Goal: Information Seeking & Learning: Understand process/instructions

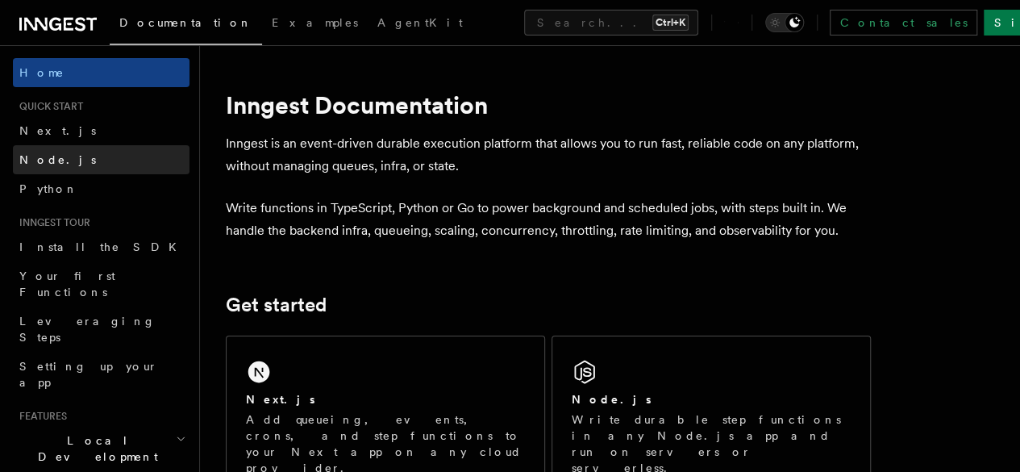
click at [56, 154] on span "Node.js" at bounding box center [57, 159] width 77 height 13
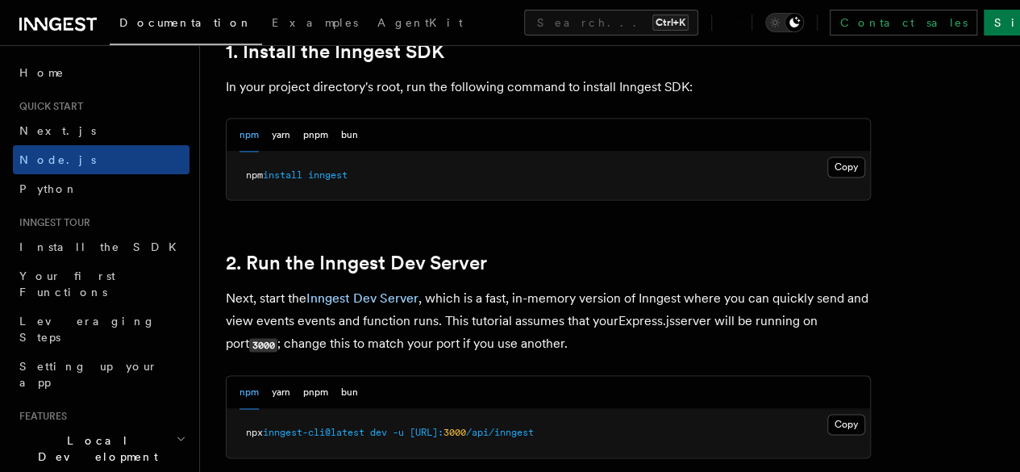
scroll to position [1039, 0]
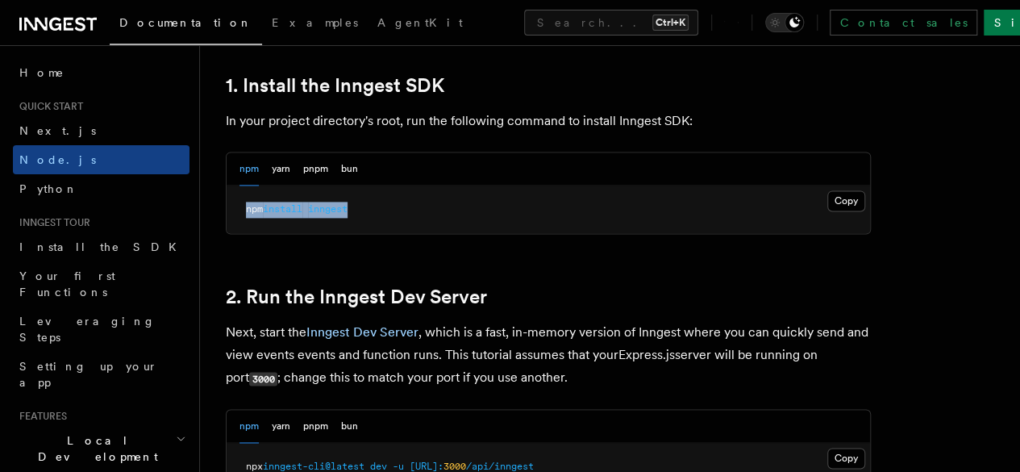
drag, startPoint x: 385, startPoint y: 229, endPoint x: 213, endPoint y: 223, distance: 171.8
copy span "npm install inngest"
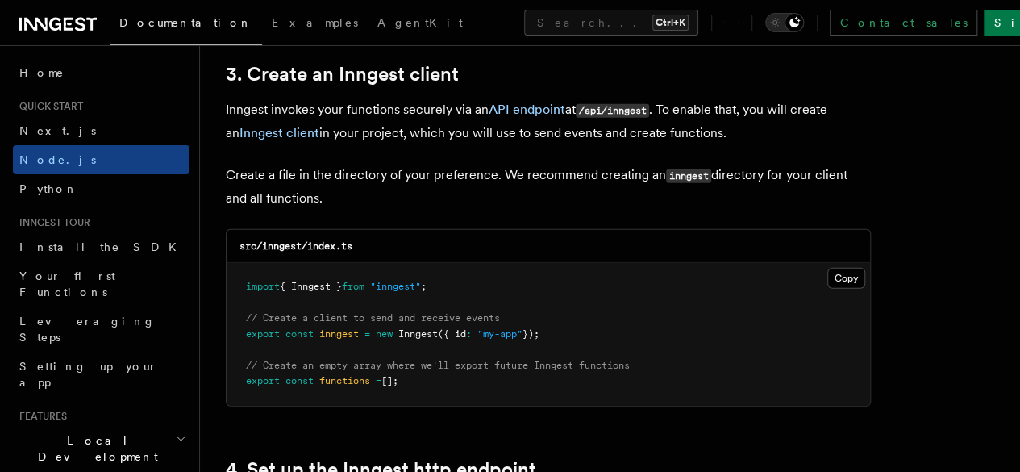
scroll to position [2059, 0]
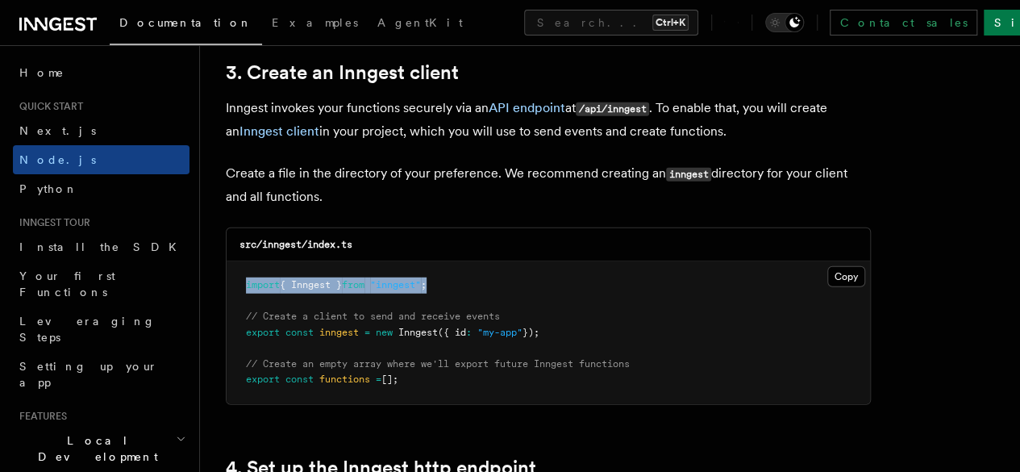
drag, startPoint x: 443, startPoint y: 268, endPoint x: 239, endPoint y: 277, distance: 205.0
click at [239, 277] on pre "import { Inngest } from "inngest" ; // Create a client to send and receive even…" at bounding box center [548, 332] width 643 height 143
copy span "import { Inngest } from "inngest" ;"
drag, startPoint x: 563, startPoint y: 311, endPoint x: 237, endPoint y: 321, distance: 325.9
click at [237, 321] on pre "import { Inngest } from "inngest" ; // Create a client to send and receive even…" at bounding box center [548, 332] width 643 height 143
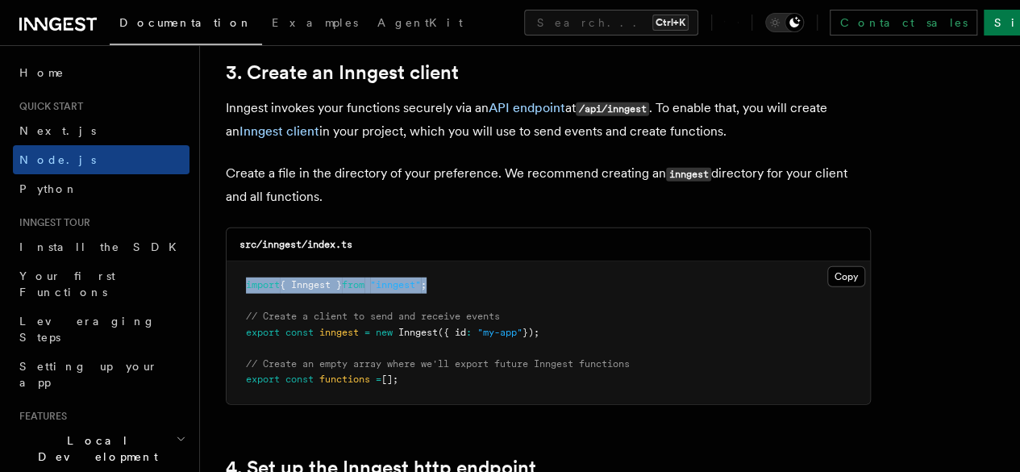
click at [578, 314] on pre "import { Inngest } from "inngest" ; // Create a client to send and receive even…" at bounding box center [548, 332] width 643 height 143
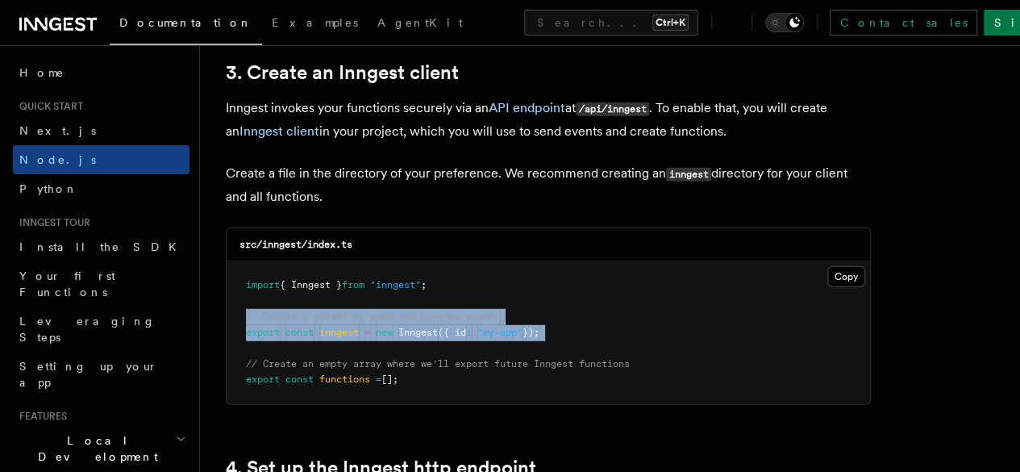
drag, startPoint x: 578, startPoint y: 314, endPoint x: 223, endPoint y: 304, distance: 355.7
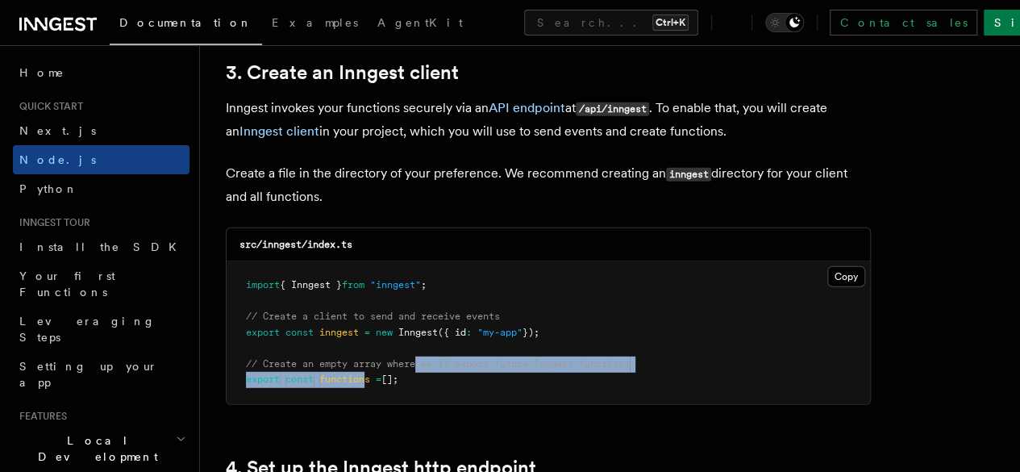
drag, startPoint x: 419, startPoint y: 352, endPoint x: 368, endPoint y: 361, distance: 51.6
click at [368, 361] on code "import { Inngest } from "inngest" ; // Create a client to send and receive even…" at bounding box center [438, 332] width 384 height 106
click at [426, 356] on pre "import { Inngest } from "inngest" ; // Create a client to send and receive even…" at bounding box center [548, 332] width 643 height 143
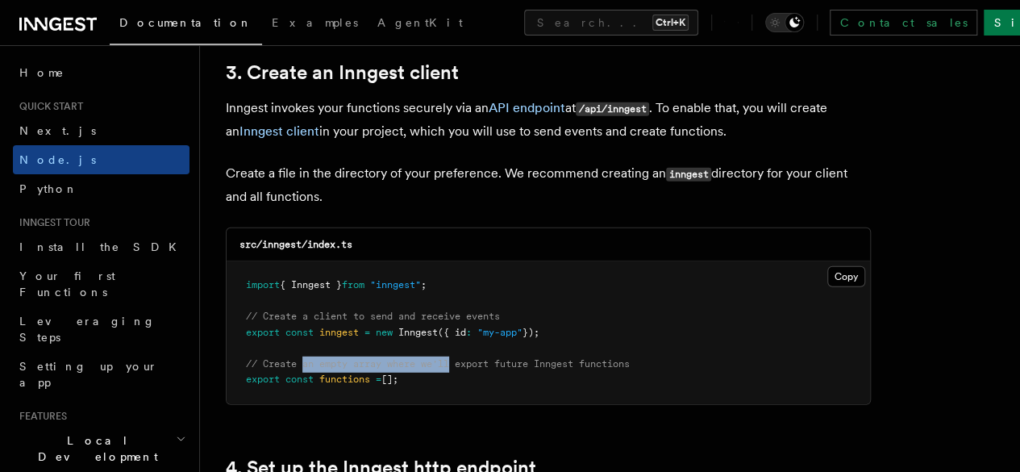
drag, startPoint x: 426, startPoint y: 356, endPoint x: 314, endPoint y: 356, distance: 112.1
click at [314, 356] on pre "import { Inngest } from "inngest" ; // Create a client to send and receive even…" at bounding box center [548, 332] width 643 height 143
click at [412, 360] on pre "import { Inngest } from "inngest" ; // Create a client to send and receive even…" at bounding box center [548, 332] width 643 height 143
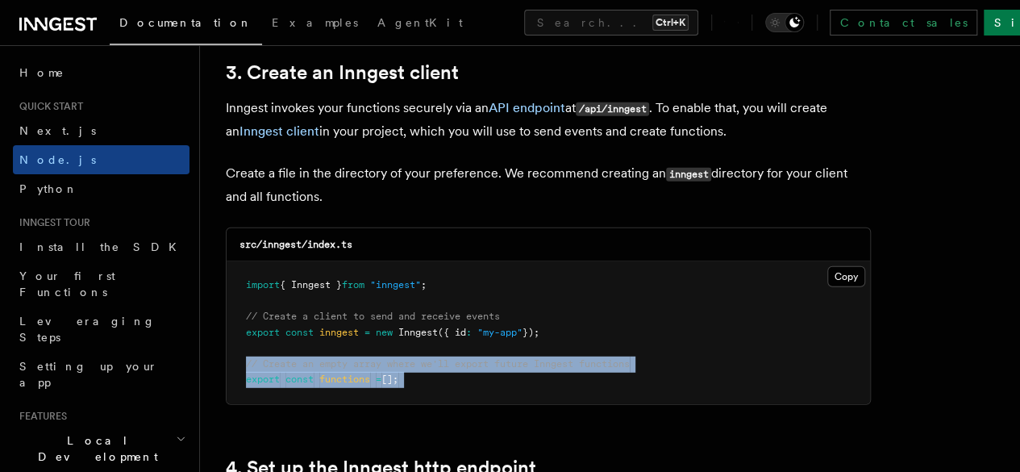
drag, startPoint x: 412, startPoint y: 360, endPoint x: 242, endPoint y: 350, distance: 170.5
click at [242, 350] on pre "import { Inngest } from "inngest" ; // Create a client to send and receive even…" at bounding box center [548, 332] width 643 height 143
copy article "// Create an empty array where we'll export future Inngest functions export con…"
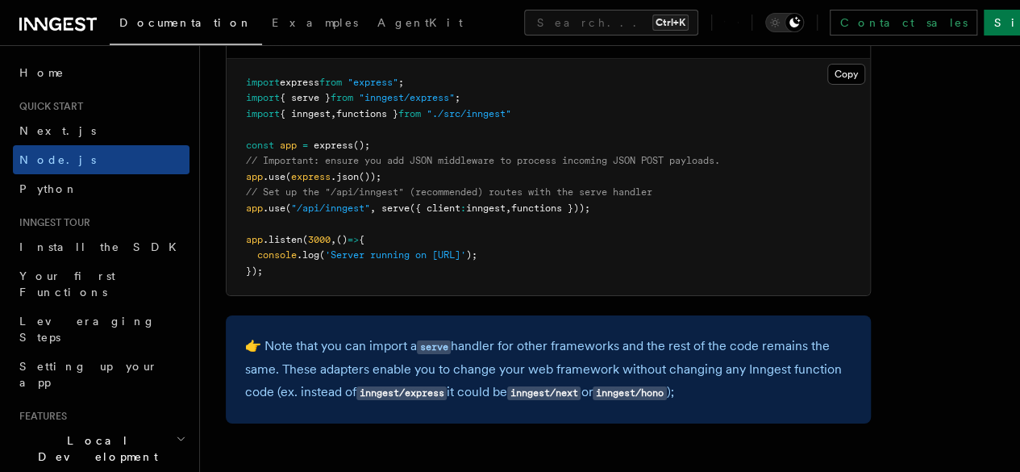
scroll to position [2505, 0]
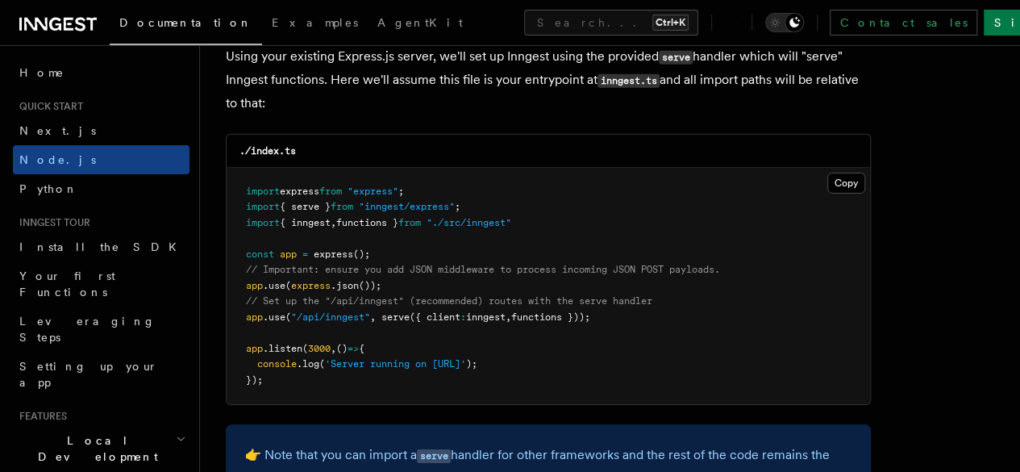
drag, startPoint x: 613, startPoint y: 302, endPoint x: 385, endPoint y: 306, distance: 227.4
click at [385, 306] on pre "import express from "express" ; import { serve } from "inngest/express" ; impor…" at bounding box center [548, 286] width 643 height 237
copy span "serve ({ client : inngest , functions }));"
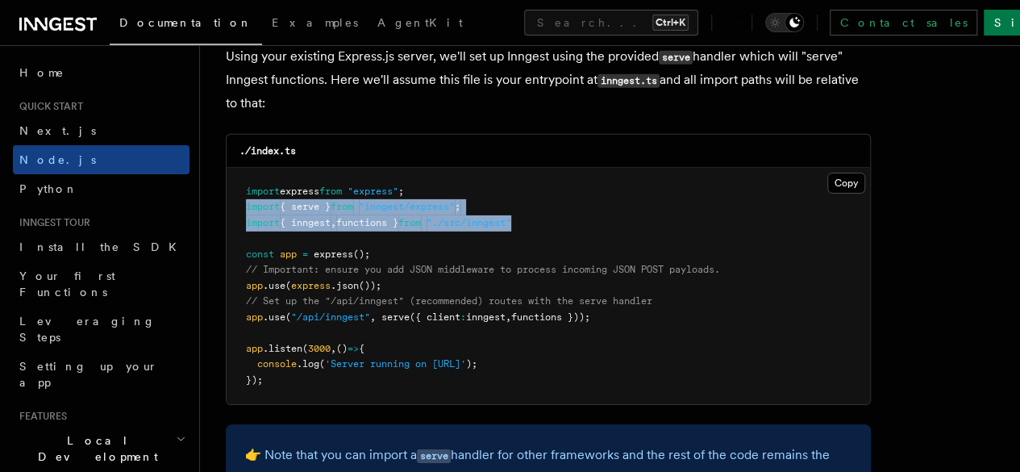
drag, startPoint x: 549, startPoint y: 207, endPoint x: 237, endPoint y: 193, distance: 312.4
click at [237, 193] on pre "import express from "express" ; import { serve } from "inngest/express" ; impor…" at bounding box center [548, 286] width 643 height 237
copy code "import { serve } from "inngest/express" ; import { inngest , functions } from "…"
